Goal: Navigation & Orientation: Find specific page/section

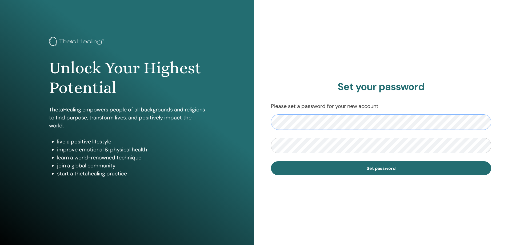
click at [222, 118] on div "Unlock Your Highest Potential ThetaHealing empowers people of all backgrounds a…" at bounding box center [254, 128] width 508 height 256
click at [248, 124] on div "Unlock Your Highest Potential ThetaHealing empowers people of all backgrounds a…" at bounding box center [254, 128] width 508 height 256
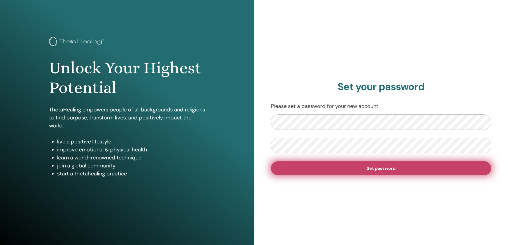
click at [313, 163] on button "Set password" at bounding box center [381, 168] width 220 height 14
click at [293, 165] on button "Set password" at bounding box center [381, 168] width 220 height 14
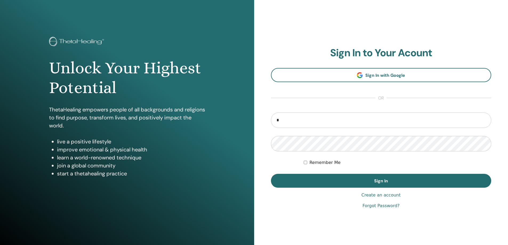
type input "**********"
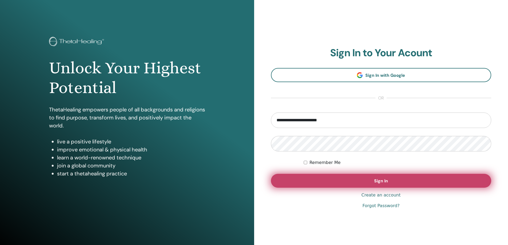
click at [327, 178] on button "Sign In" at bounding box center [381, 181] width 220 height 14
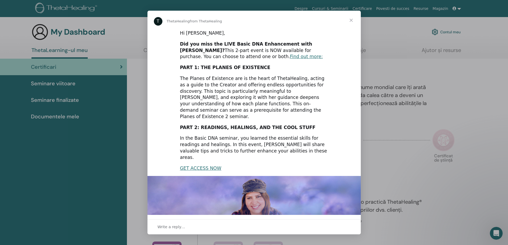
click at [352, 19] on span "Close" at bounding box center [350, 20] width 19 height 19
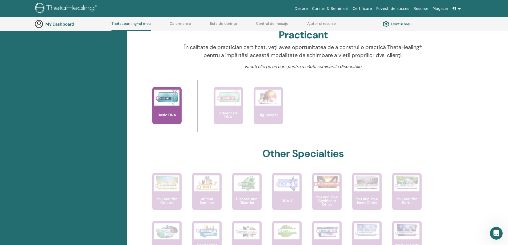
scroll to position [174, 0]
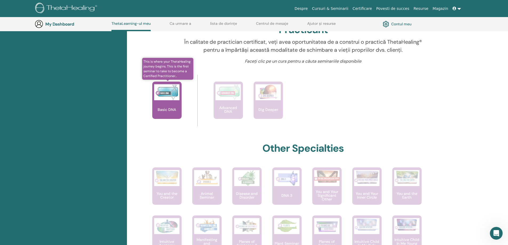
click at [167, 103] on div "Basic DNA" at bounding box center [166, 100] width 29 height 37
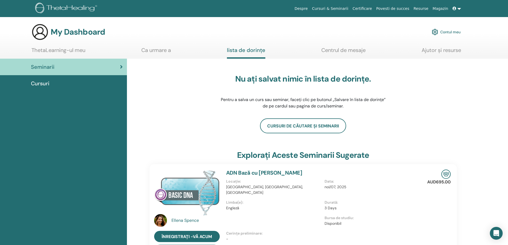
click at [161, 50] on link "Ca urmare a" at bounding box center [156, 52] width 30 height 10
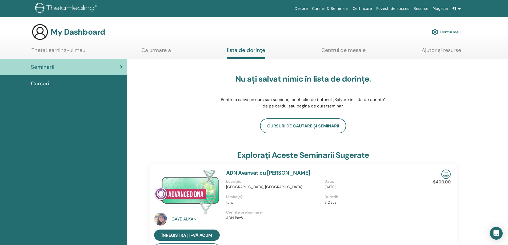
click at [335, 8] on link "Cursuri & Seminarii" at bounding box center [330, 9] width 41 height 10
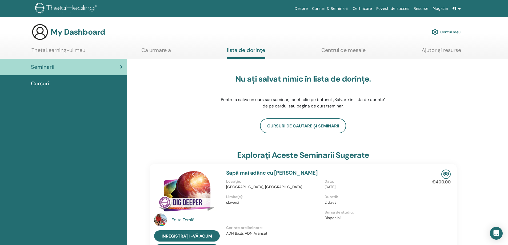
click at [45, 84] on span "Cursuri" at bounding box center [40, 83] width 18 height 8
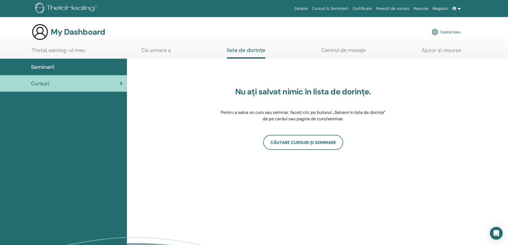
click at [49, 65] on span "Seminarii" at bounding box center [42, 67] width 23 height 8
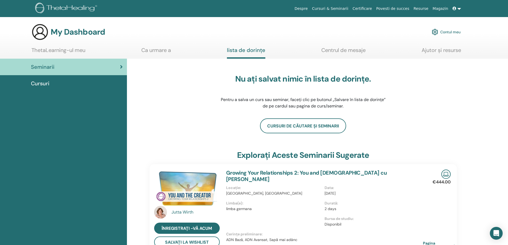
click at [243, 53] on link "lista de dorințe" at bounding box center [246, 53] width 38 height 12
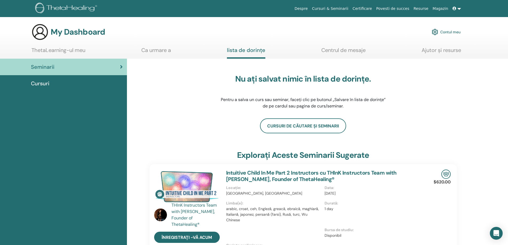
click at [330, 50] on link "Centrul de mesaje" at bounding box center [343, 52] width 44 height 10
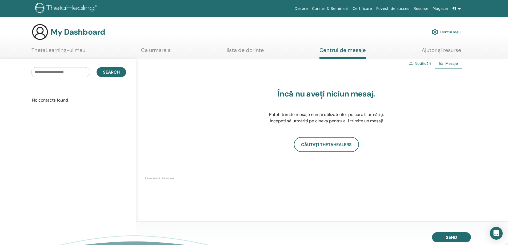
click at [244, 52] on link "lista de dorințe" at bounding box center [245, 52] width 37 height 10
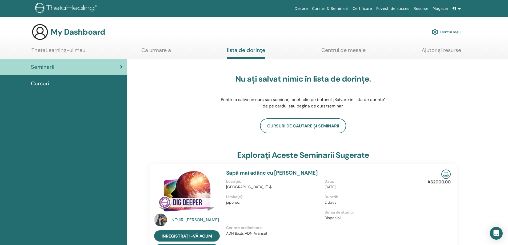
click at [151, 51] on link "Ca urmare a" at bounding box center [156, 52] width 30 height 10
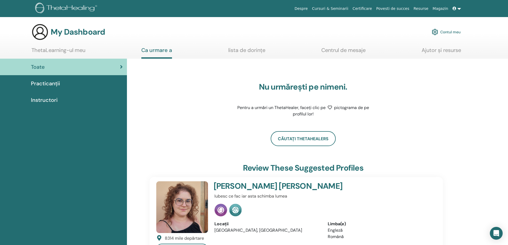
click at [41, 99] on span "Instructori" at bounding box center [44, 100] width 27 height 8
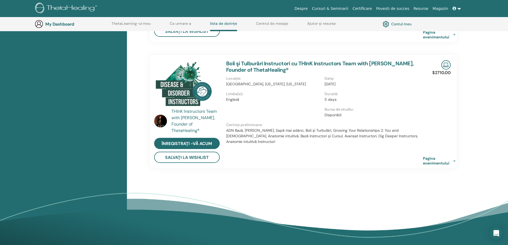
scroll to position [334, 0]
